Goal: Use online tool/utility: Utilize a website feature to perform a specific function

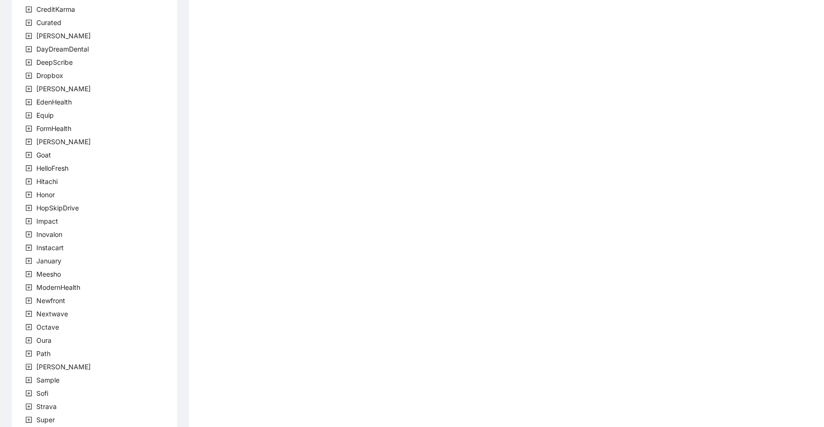
scroll to position [154, 0]
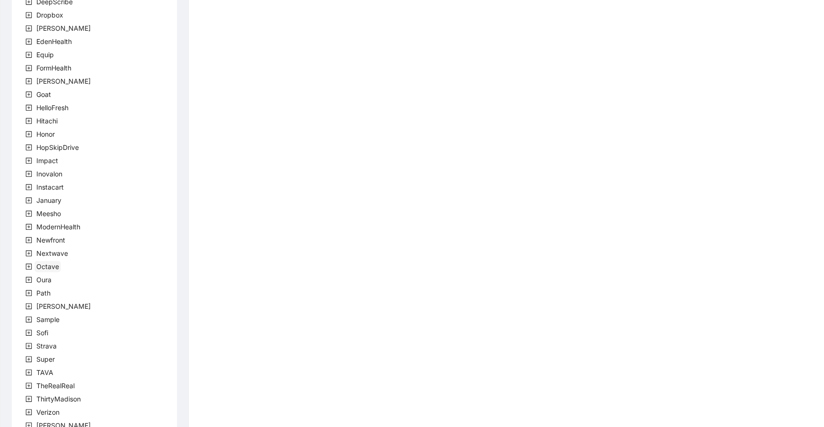
click at [39, 266] on span "Octave" at bounding box center [47, 266] width 23 height 8
click at [56, 278] on span "team" at bounding box center [56, 279] width 16 height 8
click at [66, 292] on span "OctaveTeam" at bounding box center [78, 293] width 39 height 8
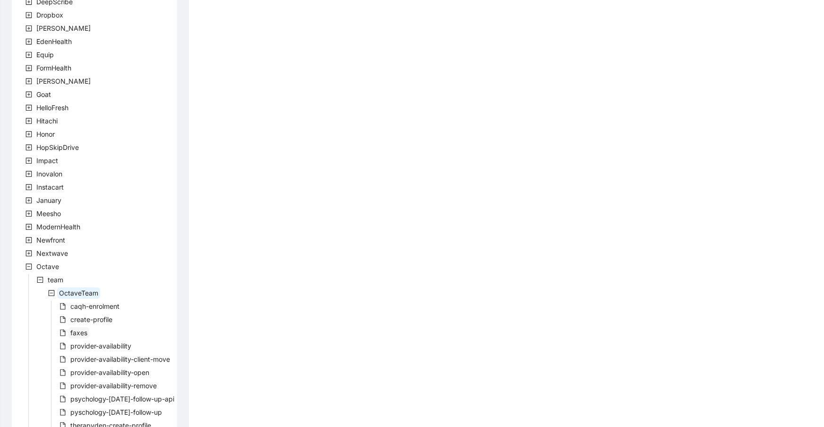
click at [83, 329] on span "faxes" at bounding box center [78, 332] width 17 height 8
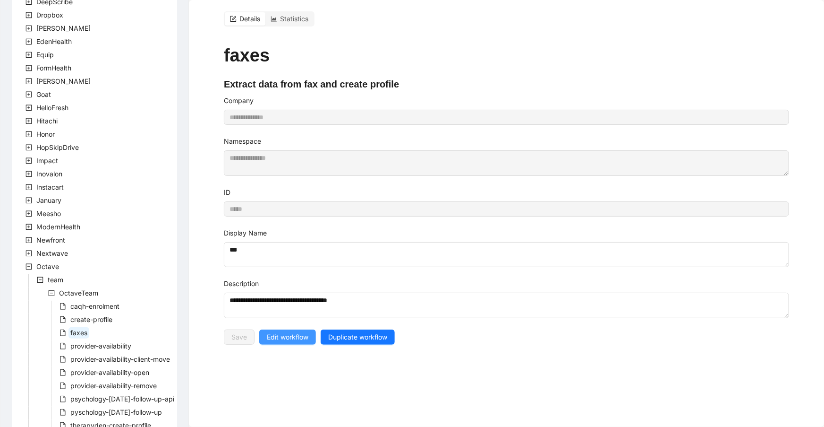
click at [286, 334] on span "Edit workflow" at bounding box center [288, 337] width 42 height 10
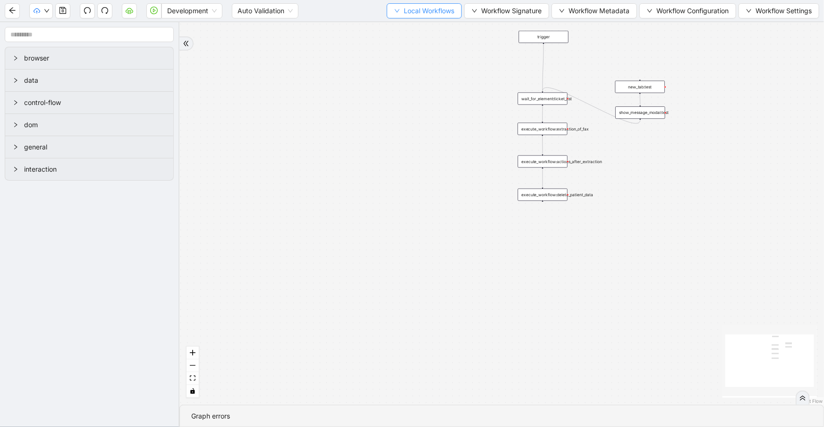
click at [432, 14] on span "Local Workflows" at bounding box center [429, 11] width 51 height 10
click at [435, 31] on span "Select" at bounding box center [420, 29] width 61 height 10
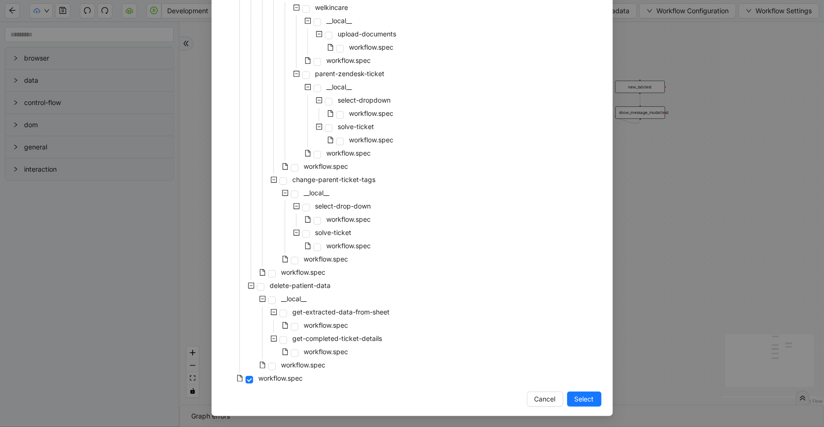
scroll to position [1632, 0]
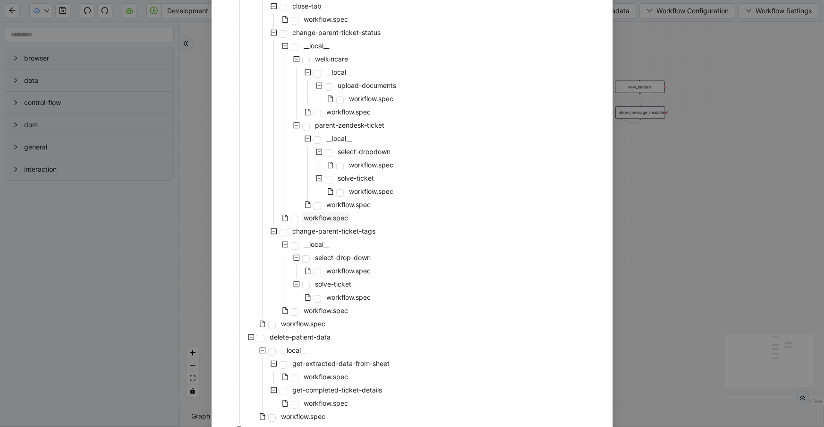
click at [334, 216] on span "workflow.spec" at bounding box center [326, 218] width 44 height 8
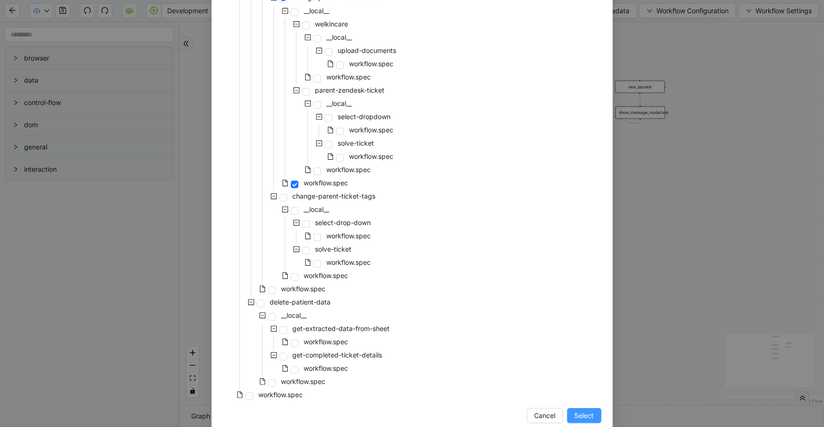
scroll to position [1683, 0]
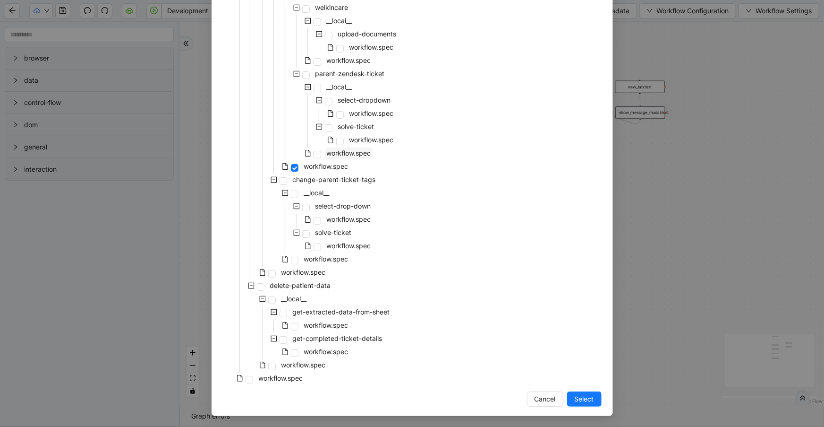
click at [362, 151] on span "workflow.spec" at bounding box center [349, 153] width 44 height 8
click at [583, 402] on span "Select" at bounding box center [584, 398] width 19 height 10
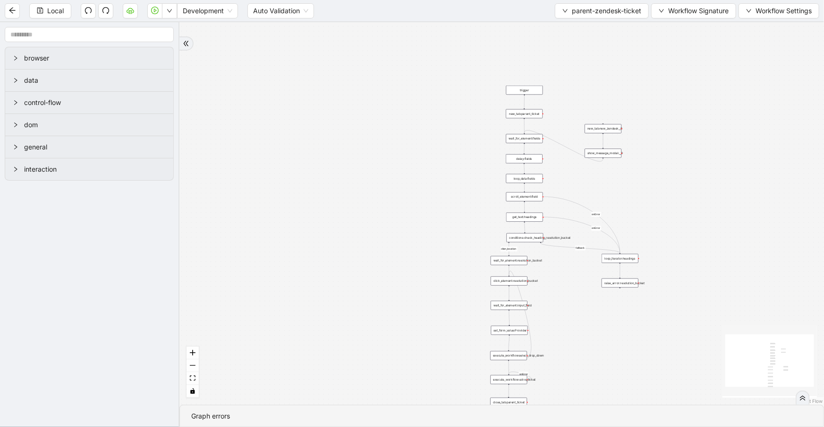
drag, startPoint x: 448, startPoint y: 332, endPoint x: 377, endPoint y: 211, distance: 139.7
click at [377, 211] on div "fallback clien_location onError onError onError onError trigger new_tab:parent_…" at bounding box center [501, 213] width 645 height 382
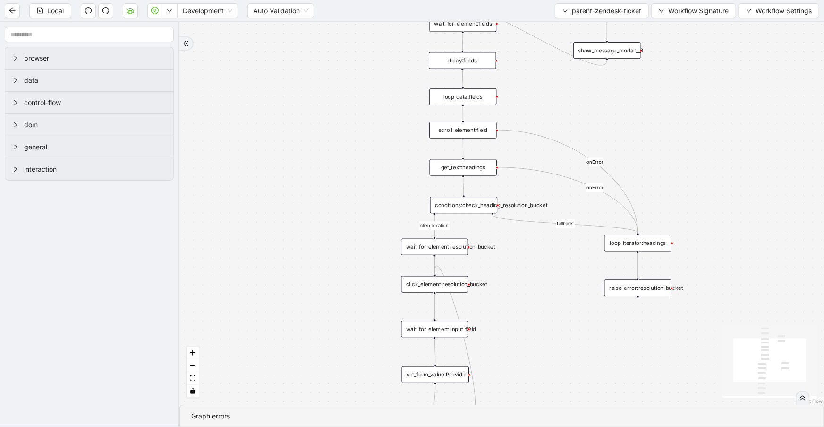
drag, startPoint x: 381, startPoint y: 126, endPoint x: 365, endPoint y: 186, distance: 61.6
click at [365, 186] on div "fallback clien_location onError onError onError onError trigger new_tab:parent_…" at bounding box center [501, 213] width 645 height 382
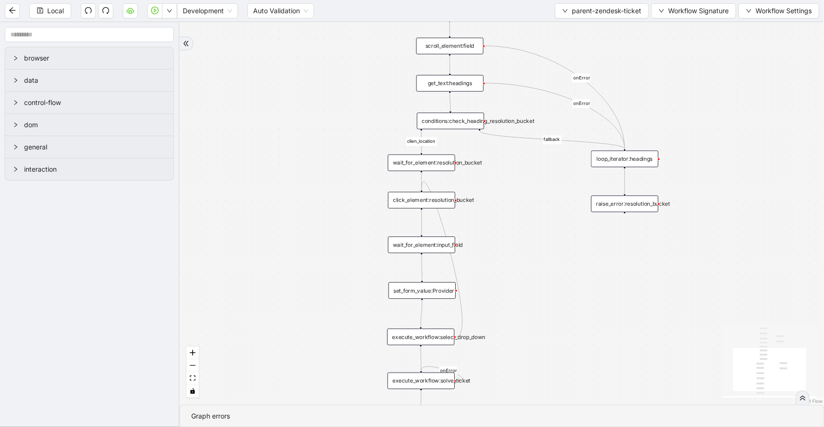
drag, startPoint x: 359, startPoint y: 265, endPoint x: 348, endPoint y: 164, distance: 100.8
click at [348, 164] on div "fallback clien_location onError onError onError onError trigger new_tab:parent_…" at bounding box center [501, 213] width 645 height 382
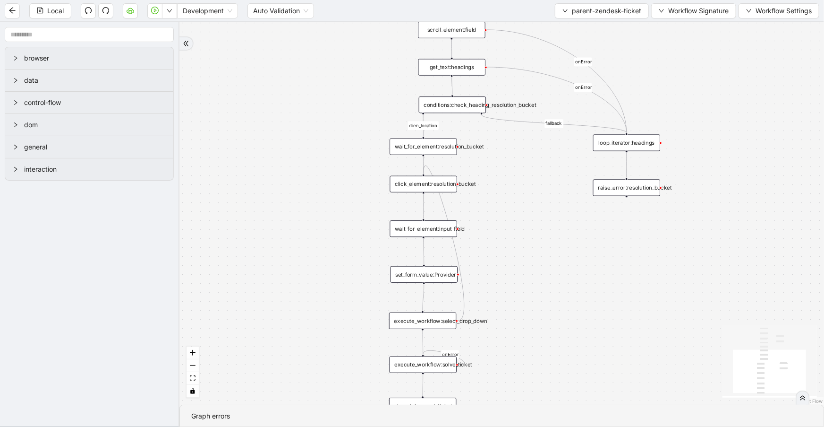
click at [400, 270] on div "set_form_value:Provider" at bounding box center [425, 274] width 68 height 17
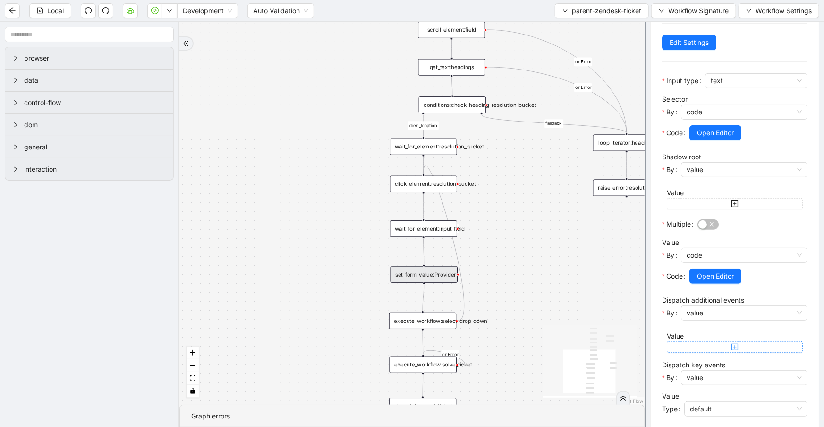
scroll to position [103, 0]
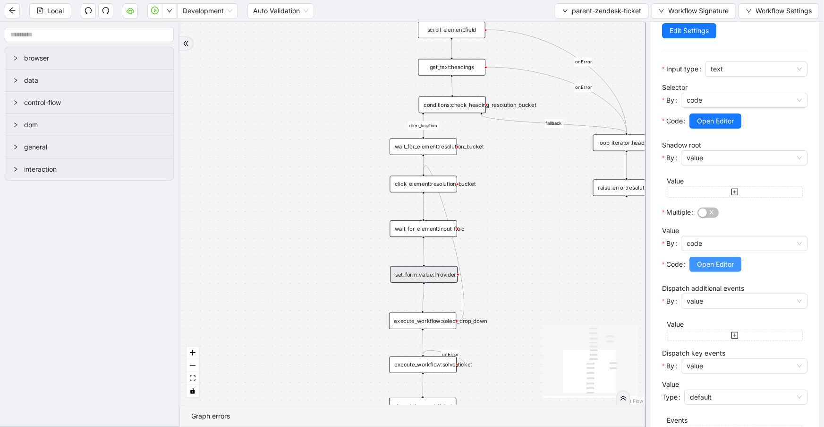
click at [715, 269] on button "Open Editor" at bounding box center [716, 263] width 52 height 15
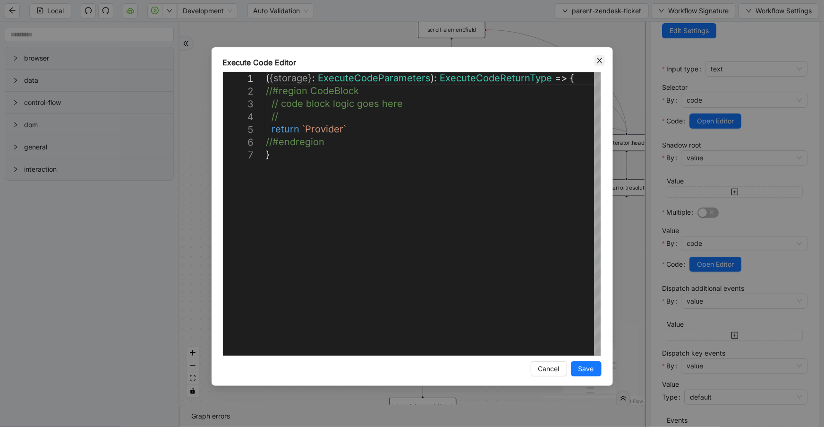
click at [597, 61] on icon "close" at bounding box center [600, 61] width 8 height 8
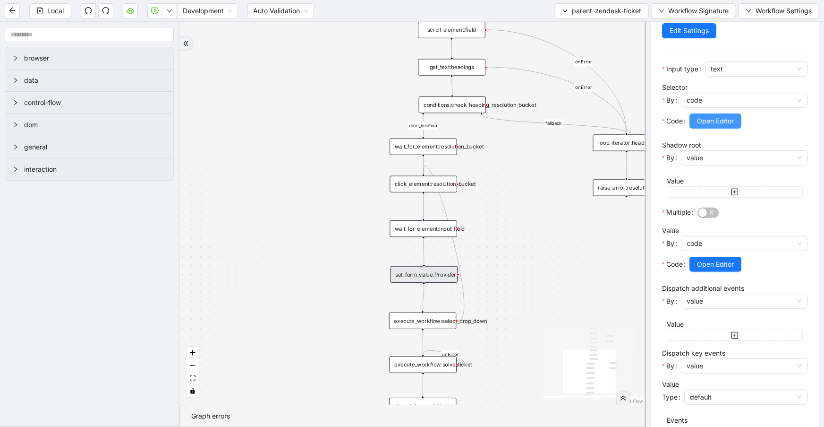
click at [733, 123] on span "Open Editor" at bounding box center [715, 121] width 37 height 10
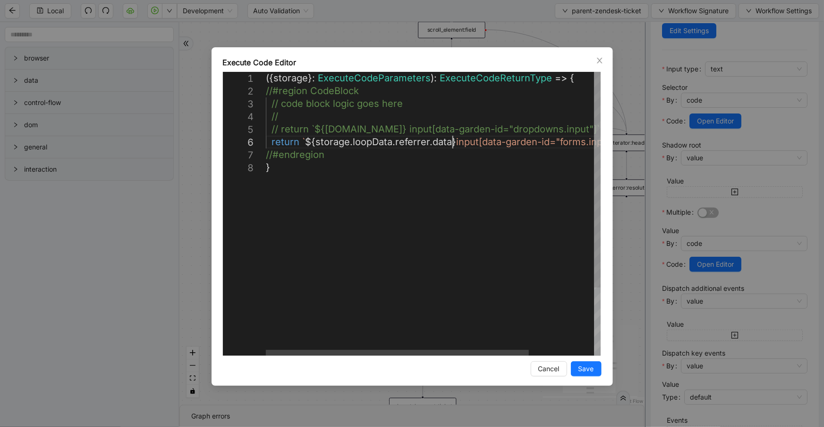
scroll to position [0, 5]
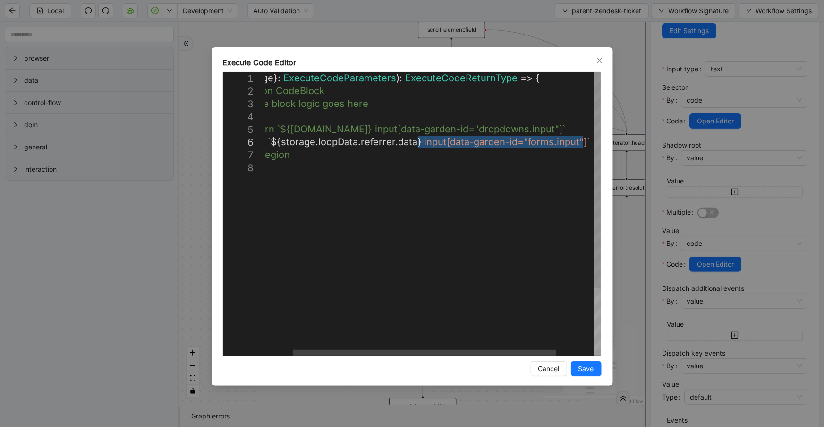
drag, startPoint x: 453, startPoint y: 142, endPoint x: 584, endPoint y: 142, distance: 130.8
click at [600, 59] on icon "close" at bounding box center [600, 61] width 8 height 8
